Goal: Navigation & Orientation: Understand site structure

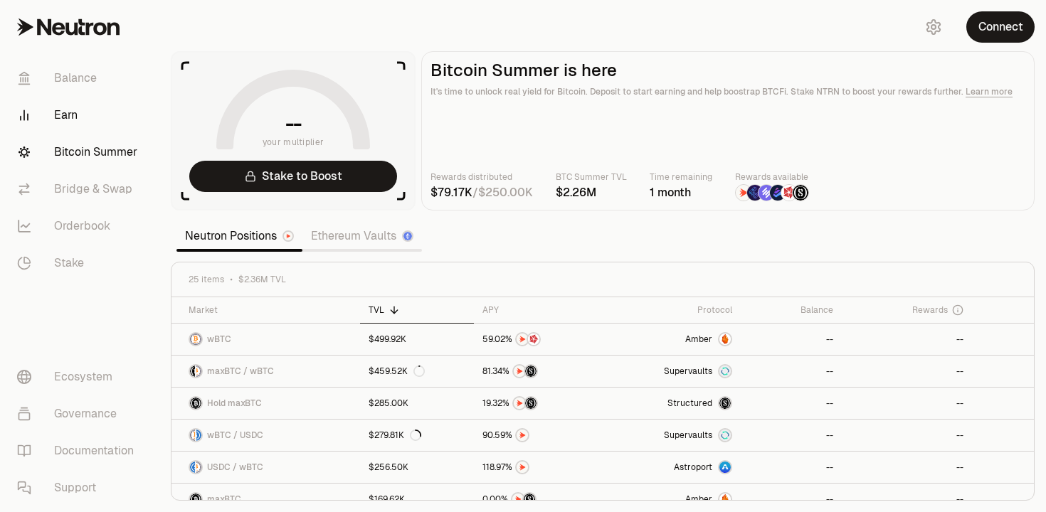
click at [70, 112] on link "Earn" at bounding box center [80, 115] width 148 height 37
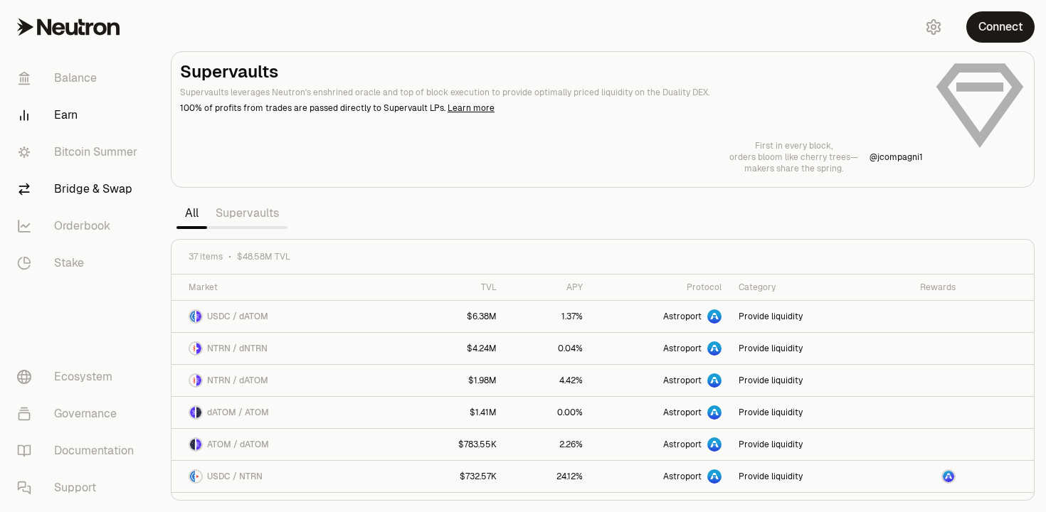
click at [70, 192] on link "Bridge & Swap" at bounding box center [80, 189] width 148 height 37
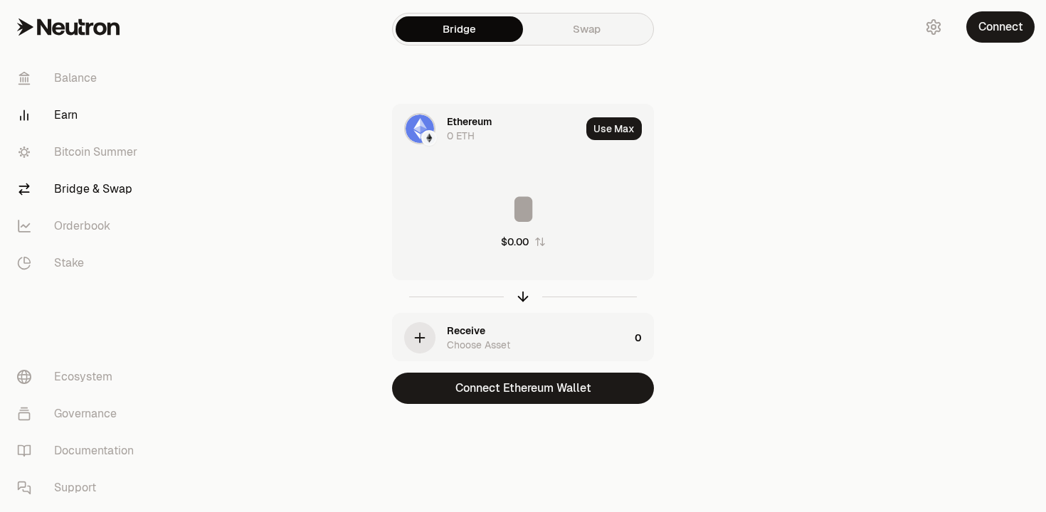
click at [63, 126] on link "Earn" at bounding box center [80, 115] width 148 height 37
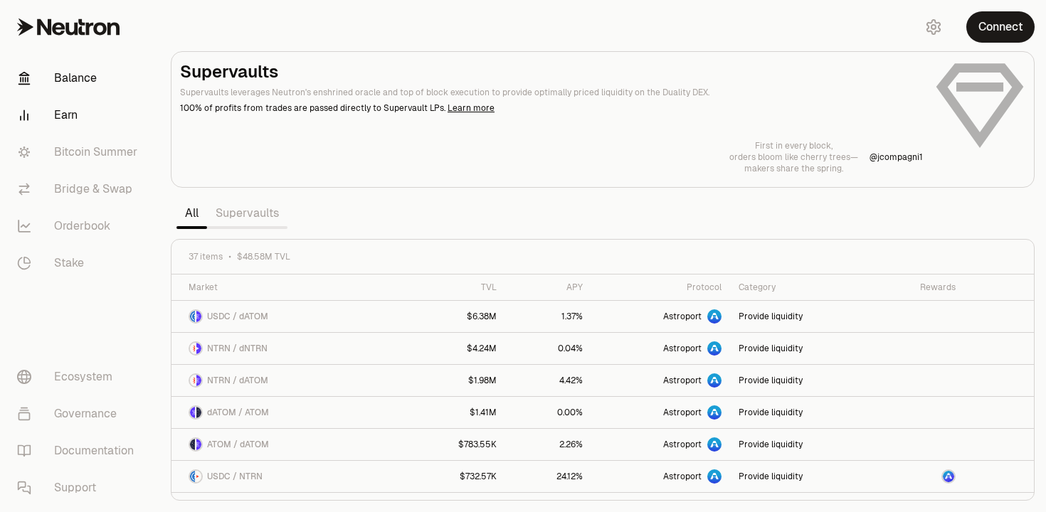
click at [74, 85] on link "Balance" at bounding box center [80, 78] width 148 height 37
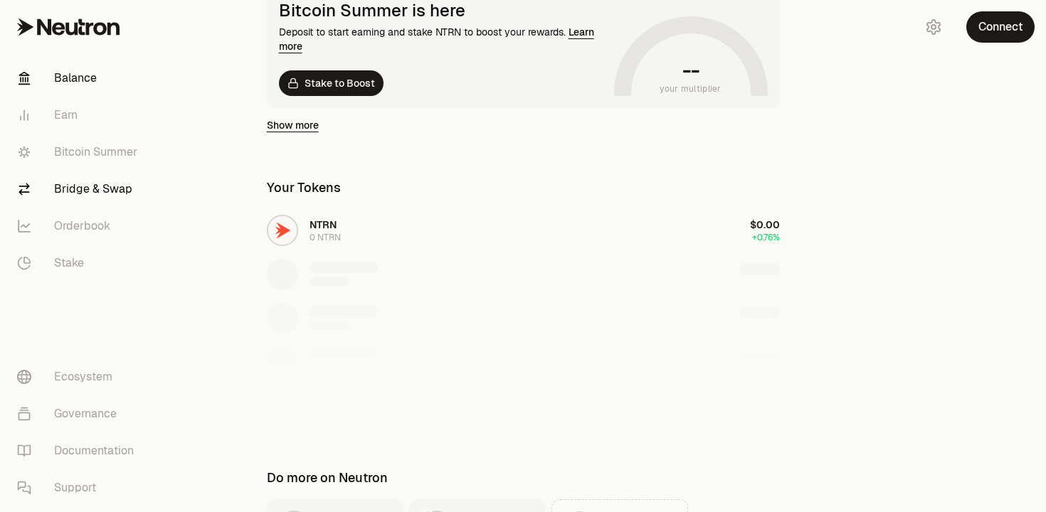
scroll to position [300, 0]
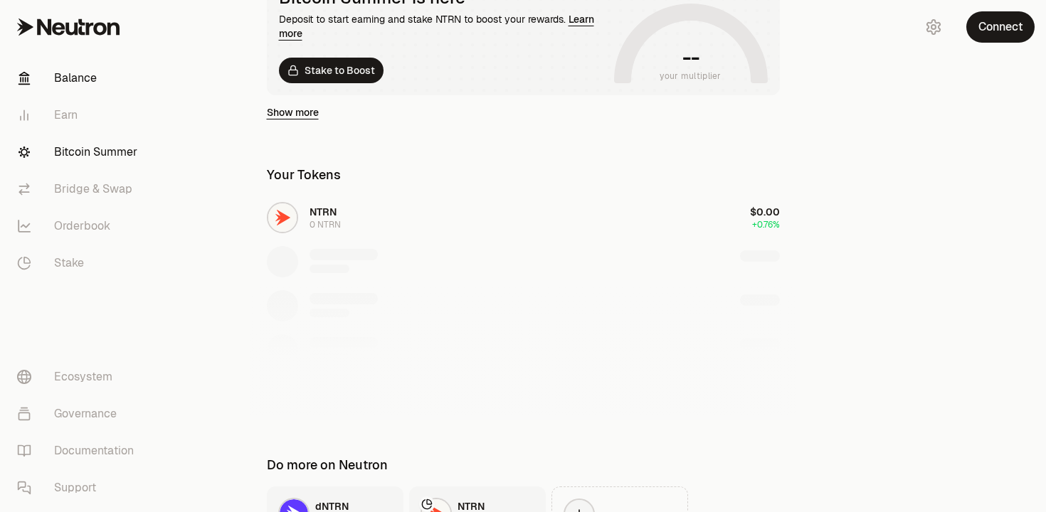
click at [51, 145] on link "Bitcoin Summer" at bounding box center [80, 152] width 148 height 37
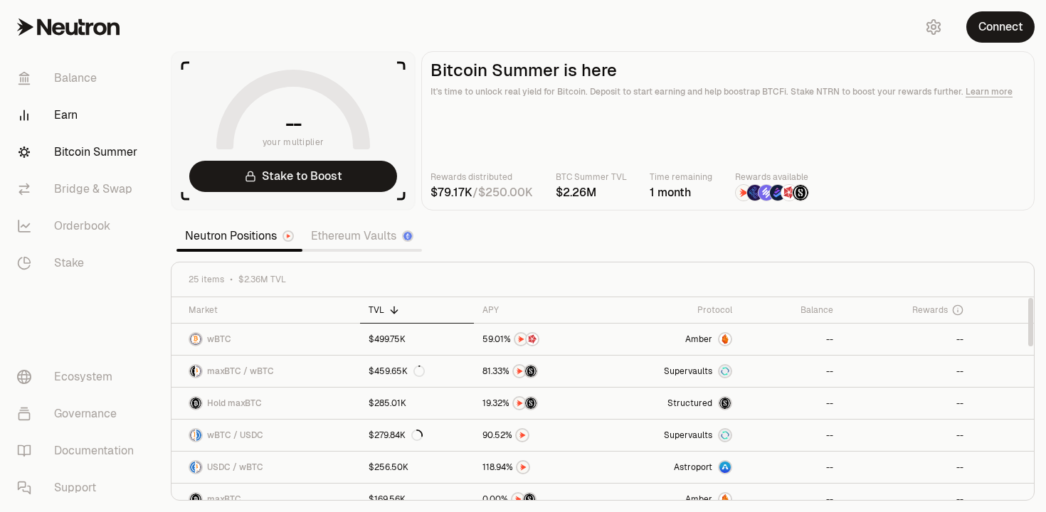
click at [45, 116] on link "Earn" at bounding box center [80, 115] width 148 height 37
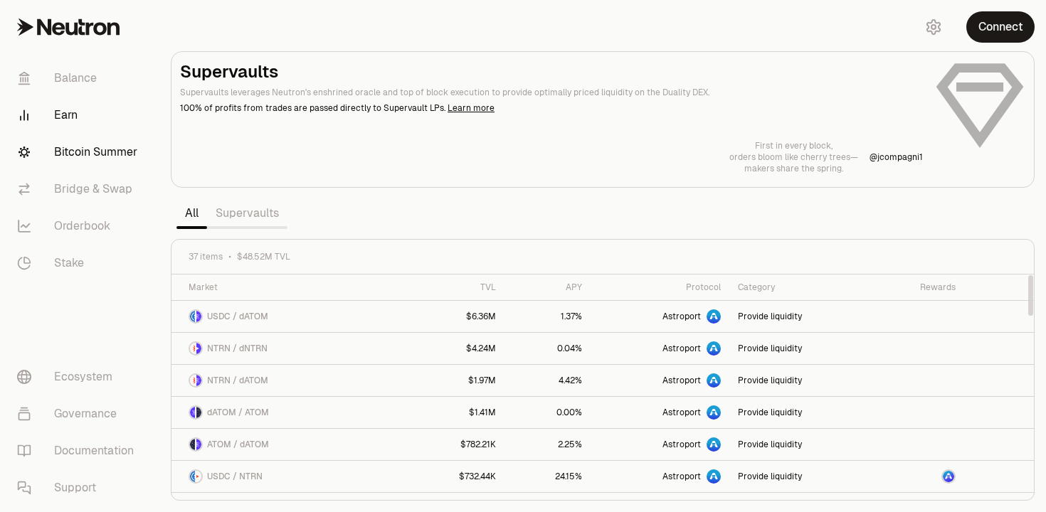
click at [90, 156] on link "Bitcoin Summer" at bounding box center [80, 152] width 148 height 37
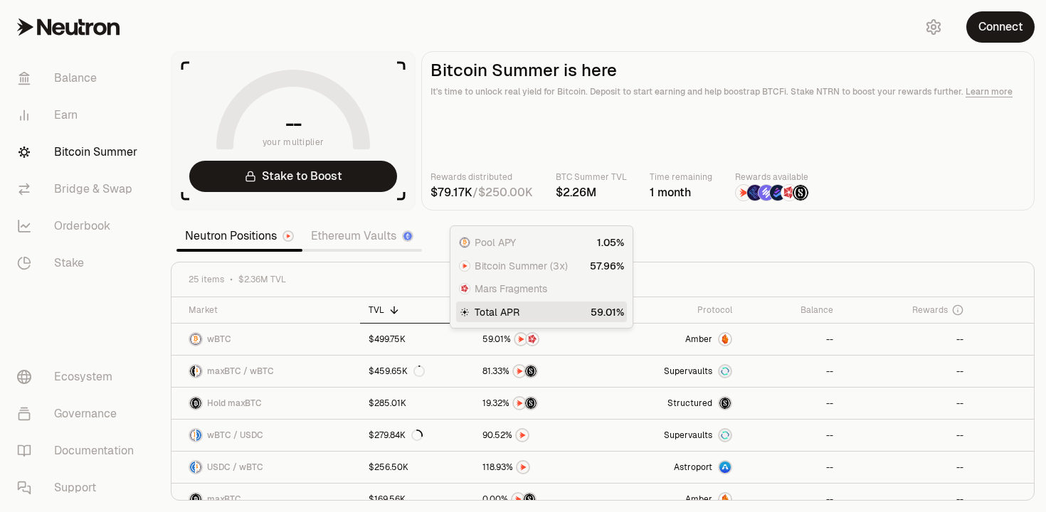
click at [759, 251] on section "-- your multiplier Stake to Boost Bitcoin Summer is here It's time to unlock re…" at bounding box center [602, 256] width 887 height 512
